Goal: Task Accomplishment & Management: Complete application form

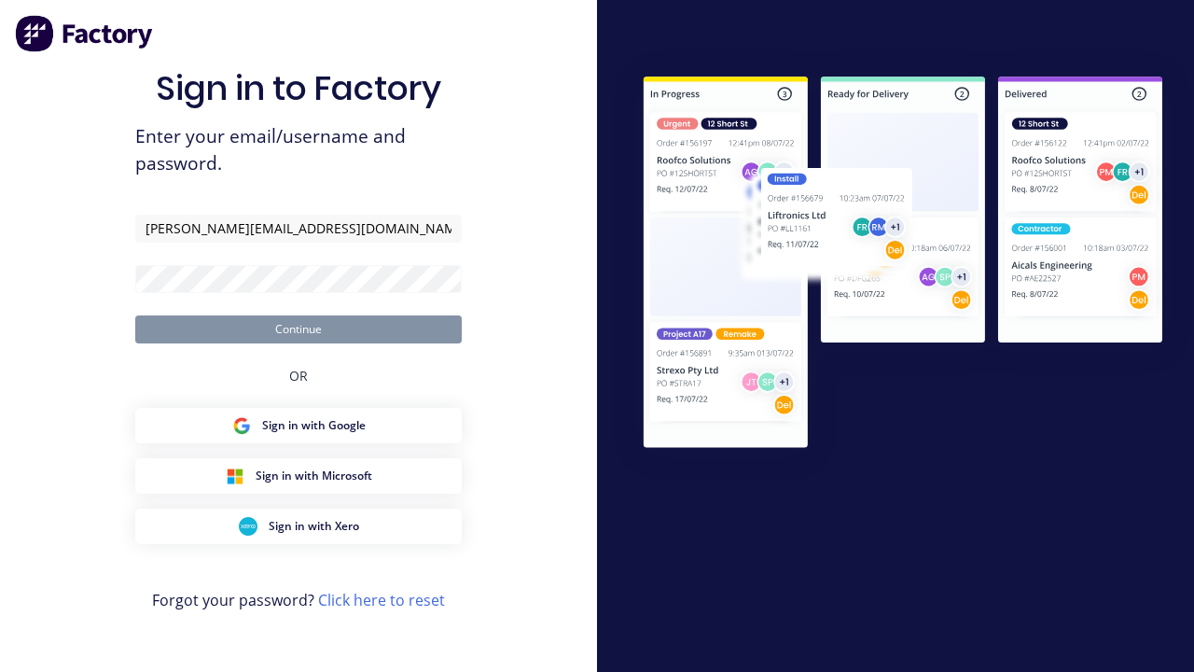
type input "[PERSON_NAME][EMAIL_ADDRESS][DOMAIN_NAME]"
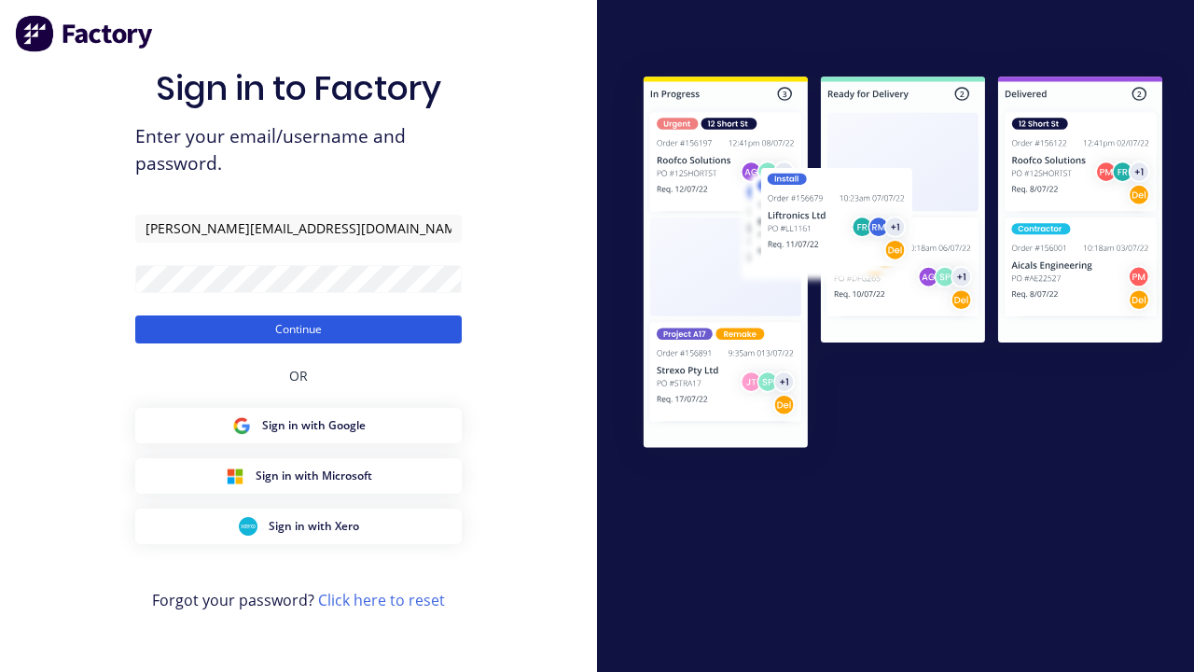
click at [299, 328] on button "Continue" at bounding box center [298, 329] width 327 height 28
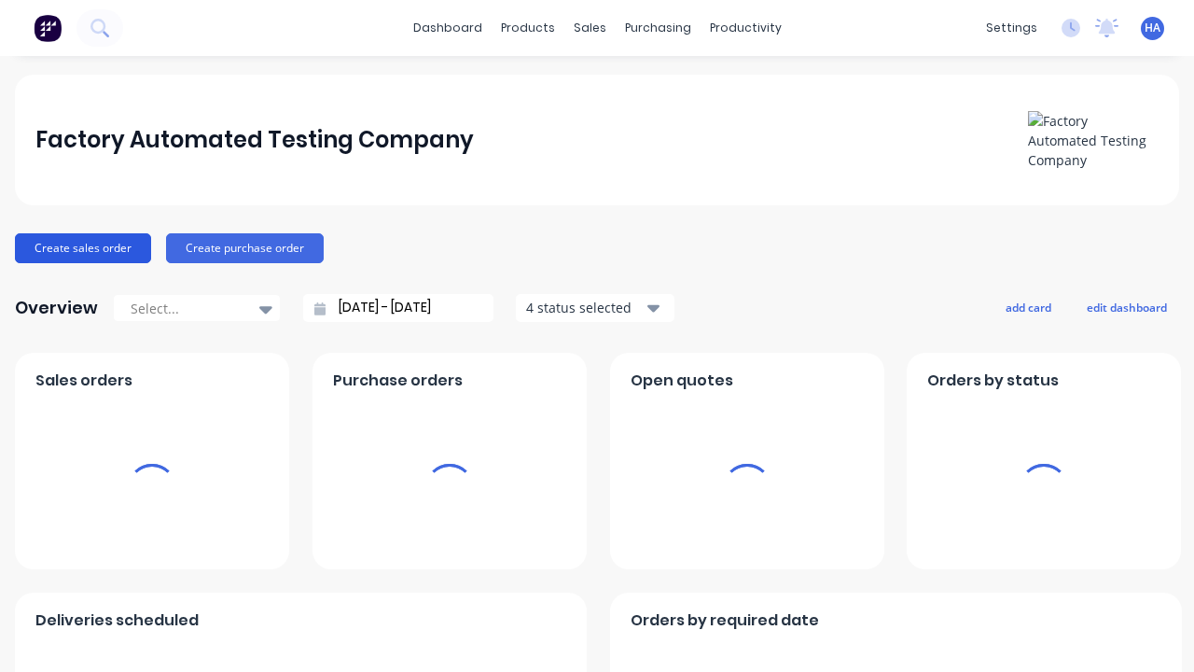
click at [81, 247] on button "Create sales order" at bounding box center [83, 248] width 136 height 30
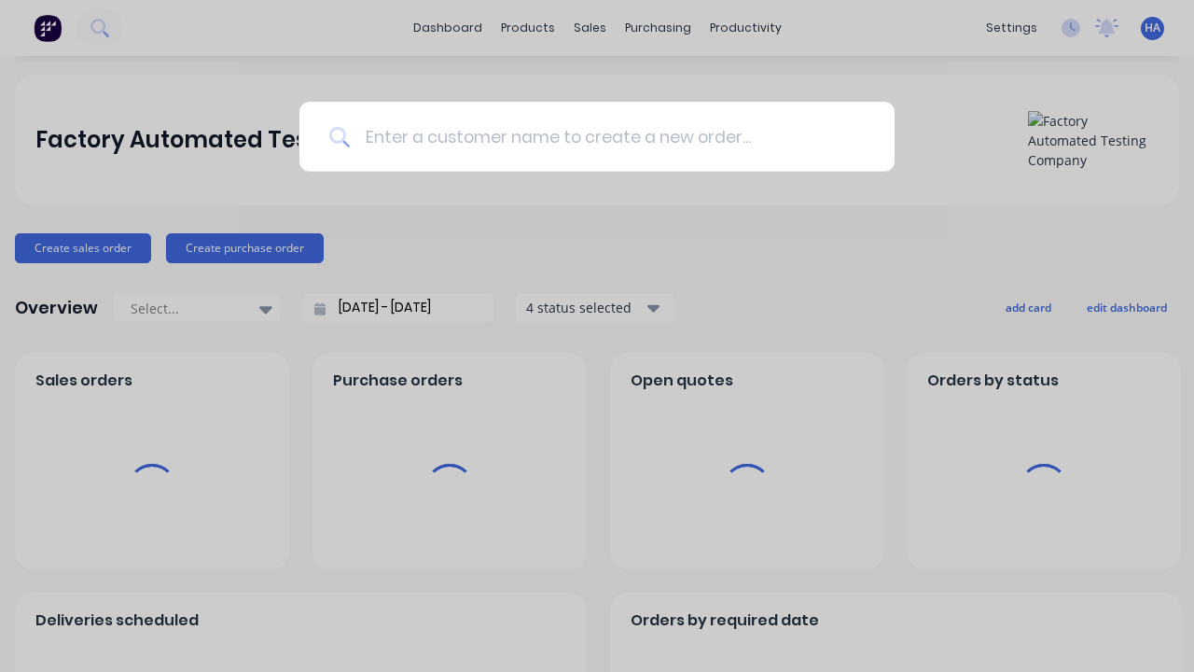
click at [606, 136] on input at bounding box center [607, 137] width 515 height 70
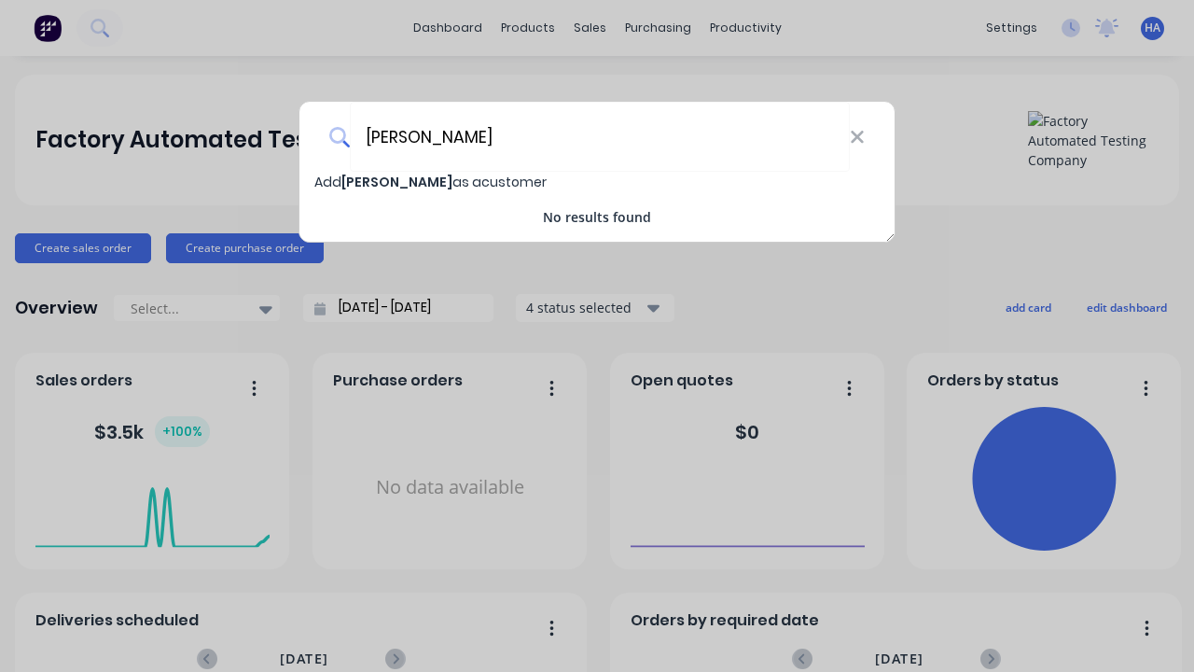
type input "[PERSON_NAME]"
click at [328, 182] on span "Add [PERSON_NAME] as a customer" at bounding box center [430, 182] width 232 height 19
select select "AU"
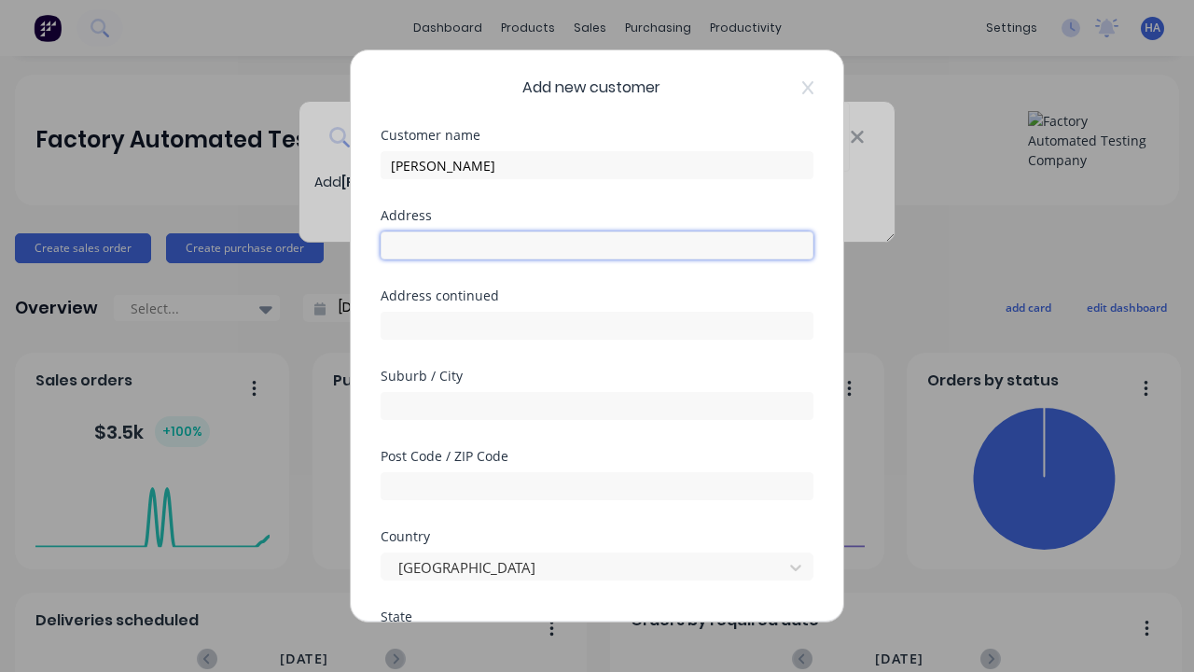
click at [597, 245] on input "text" at bounding box center [597, 245] width 433 height 28
type input "[GEOGRAPHIC_DATA]"
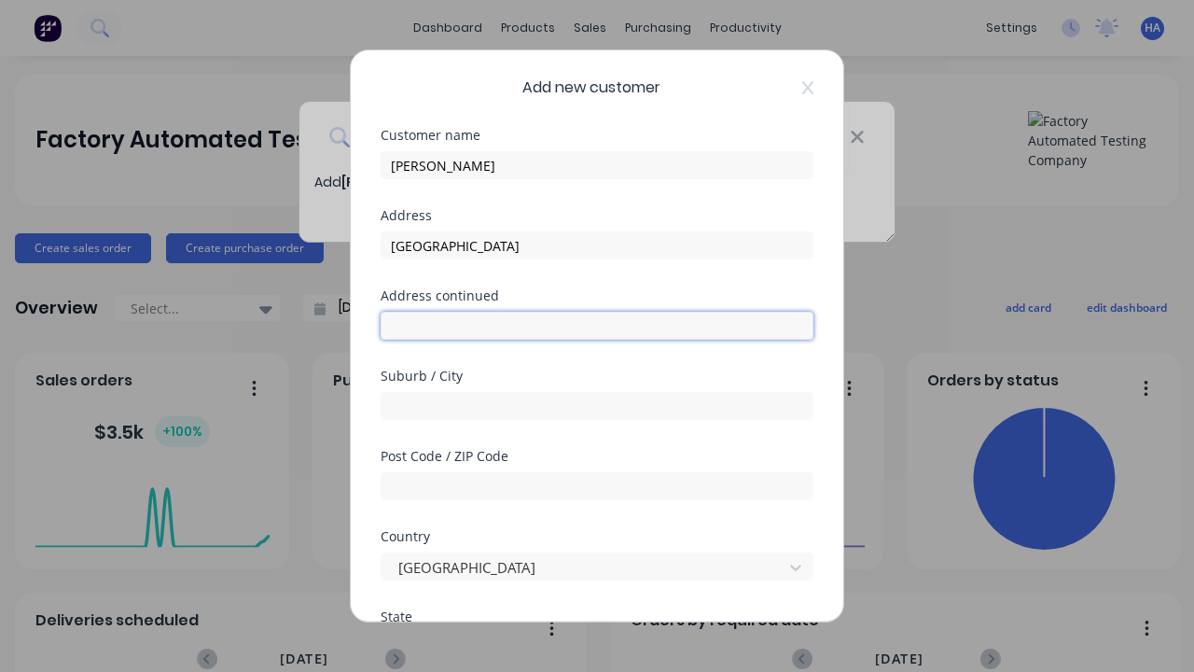
click at [597, 326] on input "text" at bounding box center [597, 326] width 433 height 28
type input "1839 Gawuc Extension"
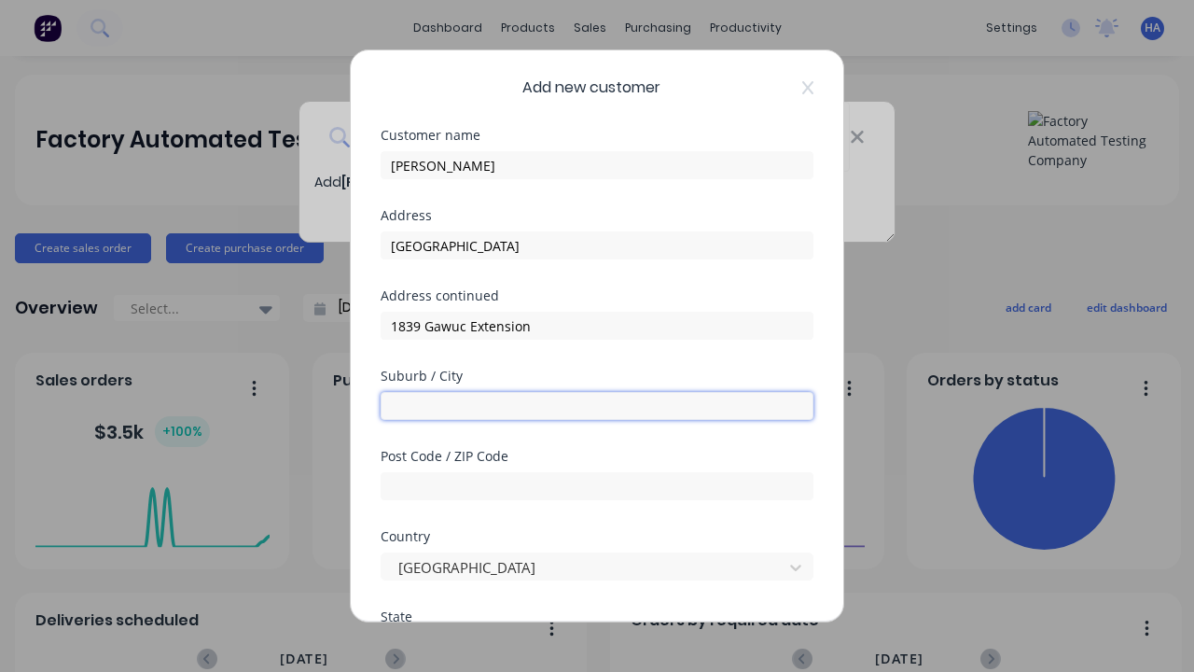
click at [597, 406] on input "text" at bounding box center [597, 406] width 433 height 28
type input "[PERSON_NAME]"
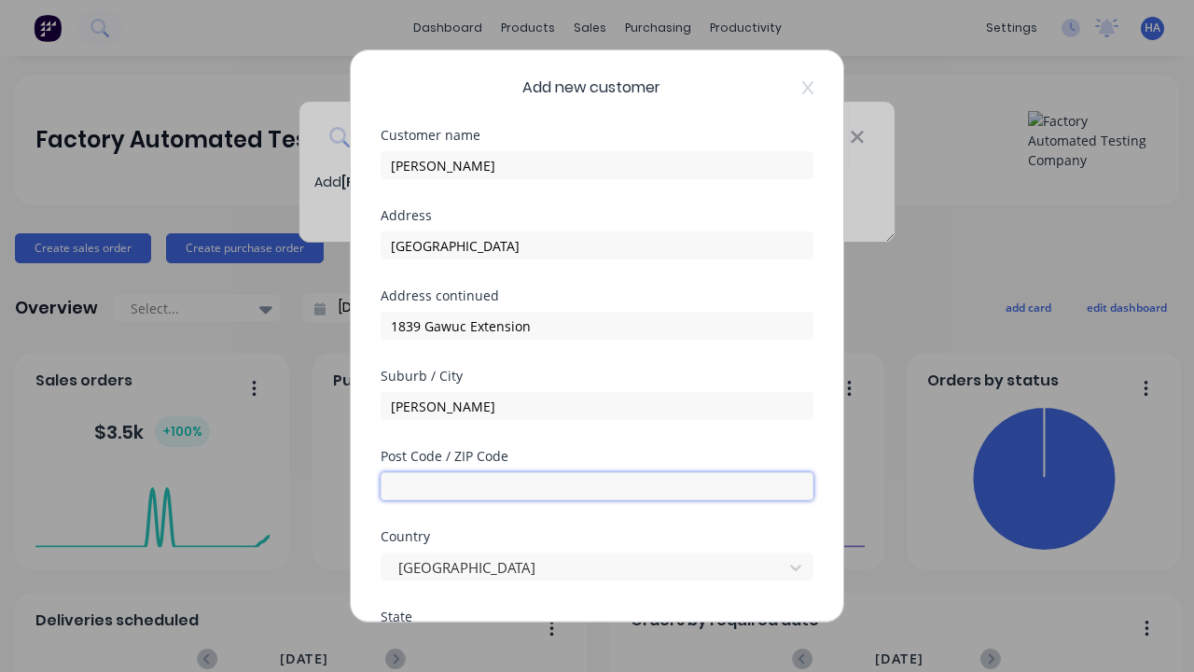
click at [597, 486] on input "text" at bounding box center [597, 486] width 433 height 28
type input "4120"
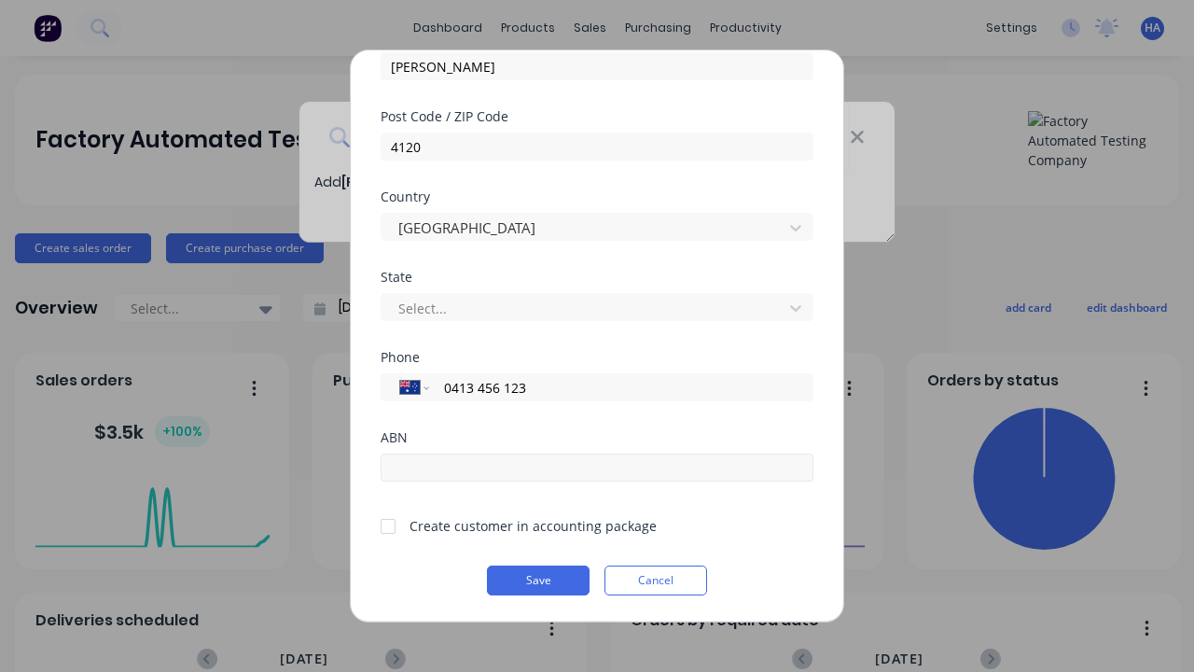
type input "0413 456 123"
click at [597, 467] on input "text" at bounding box center [597, 467] width 433 height 28
type input "12341234"
click at [538, 580] on button "Save" at bounding box center [538, 580] width 103 height 30
